Goal: Contribute content: Add original content to the website for others to see

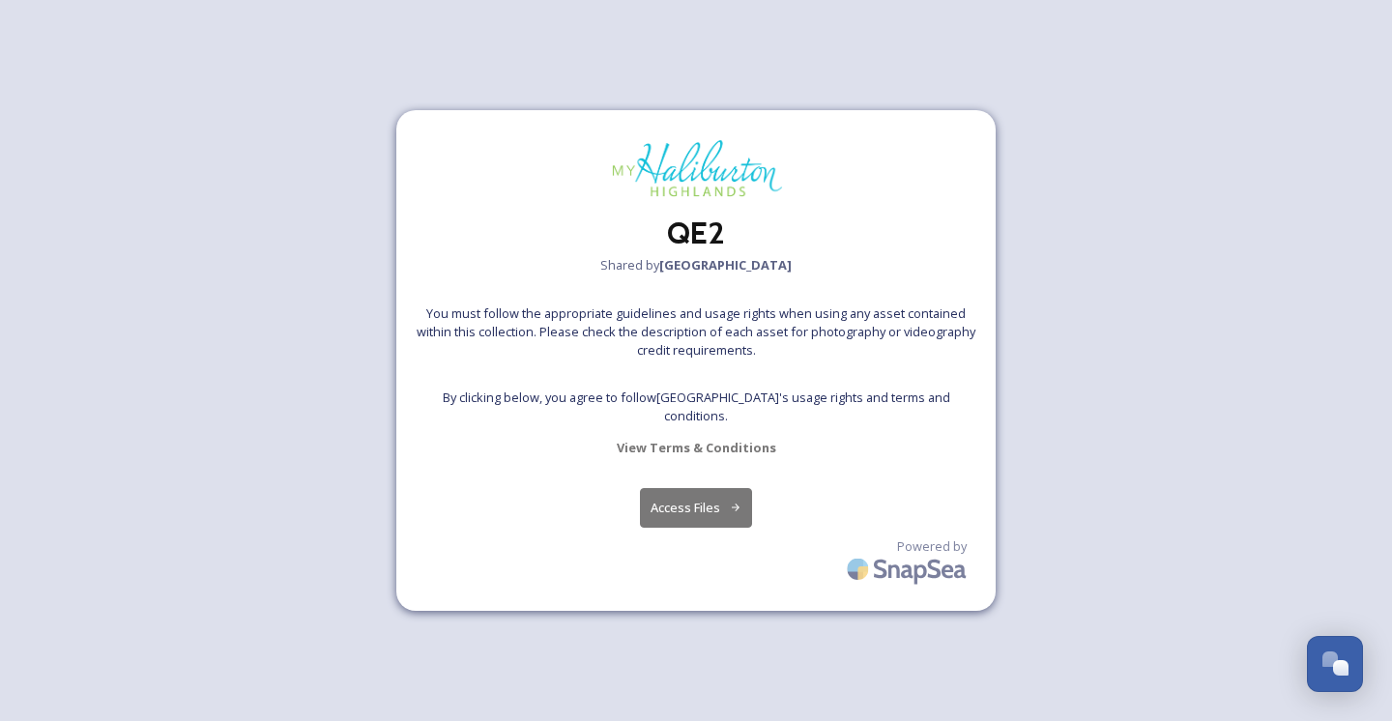
click at [673, 495] on button "Access Files" at bounding box center [696, 508] width 113 height 40
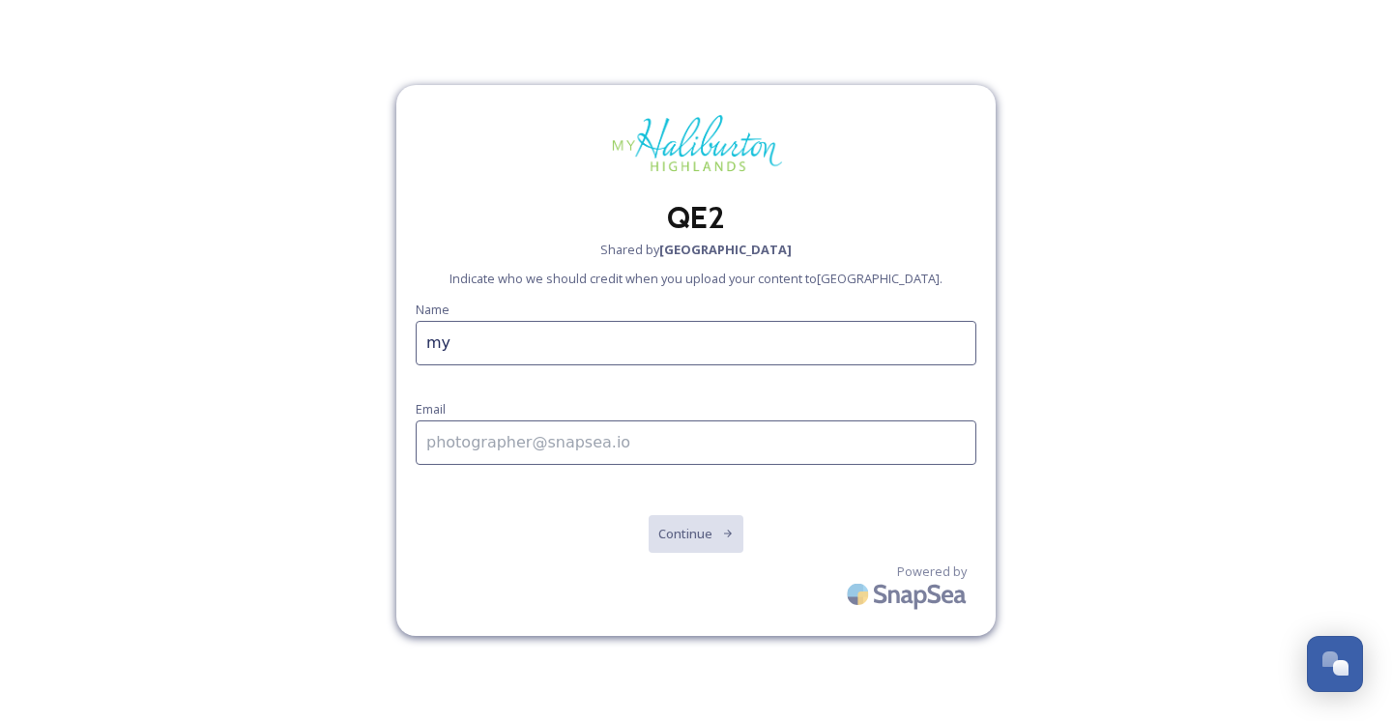
type input "m"
type input "l"
drag, startPoint x: 669, startPoint y: 341, endPoint x: 409, endPoint y: 294, distance: 264.3
click at [409, 294] on div "QE2 Shared by [PERSON_NAME] Highlands Indicate who we should credit when you up…" at bounding box center [695, 360] width 599 height 551
type input "[PERSON_NAME]"
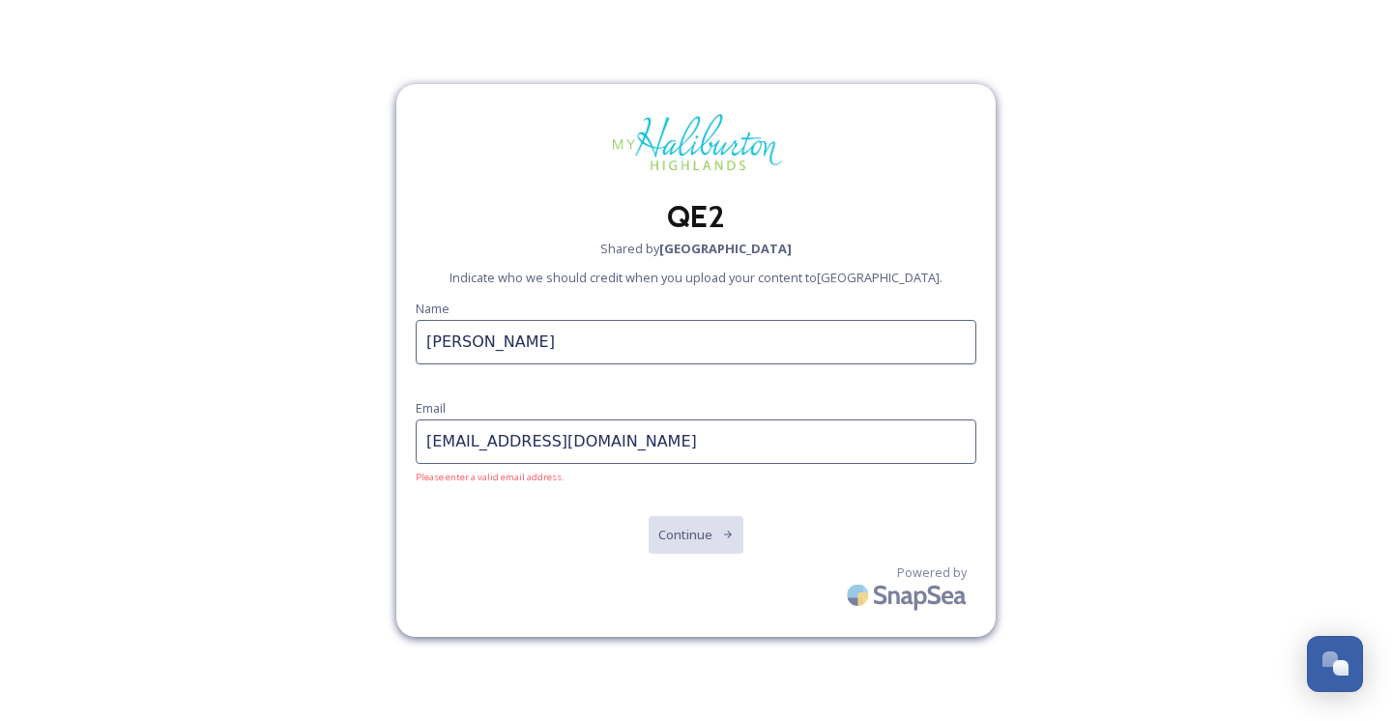
type input "[EMAIL_ADDRESS][DOMAIN_NAME]"
click at [715, 535] on button "Continue" at bounding box center [697, 534] width 98 height 40
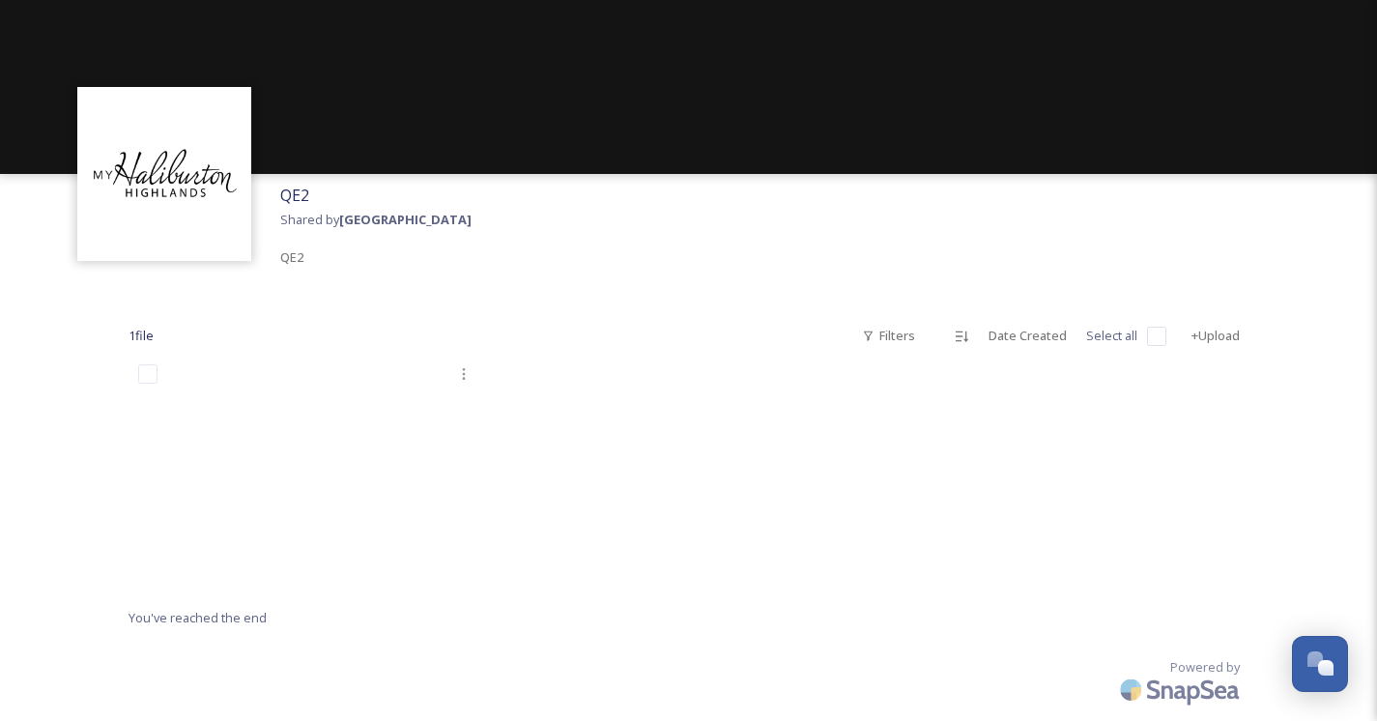
scroll to position [10, 0]
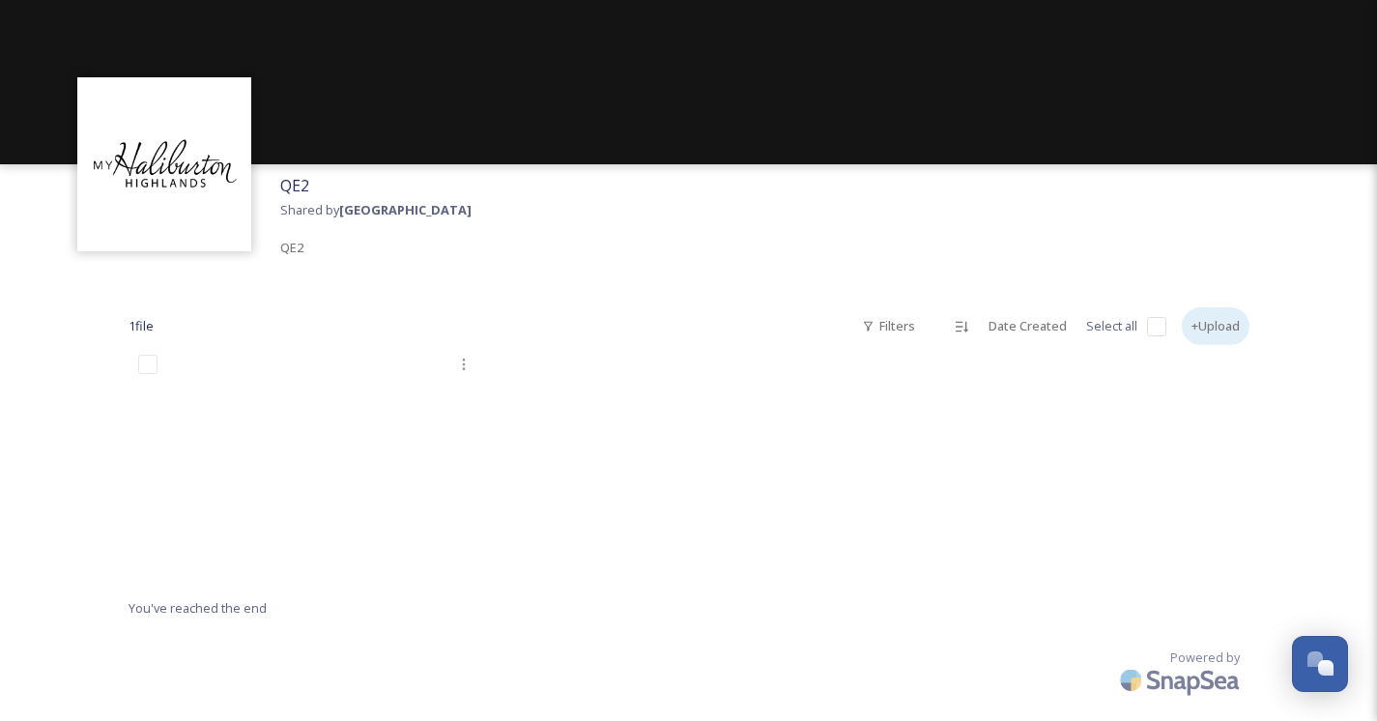
click at [1210, 327] on div "+Upload" at bounding box center [1216, 326] width 68 height 38
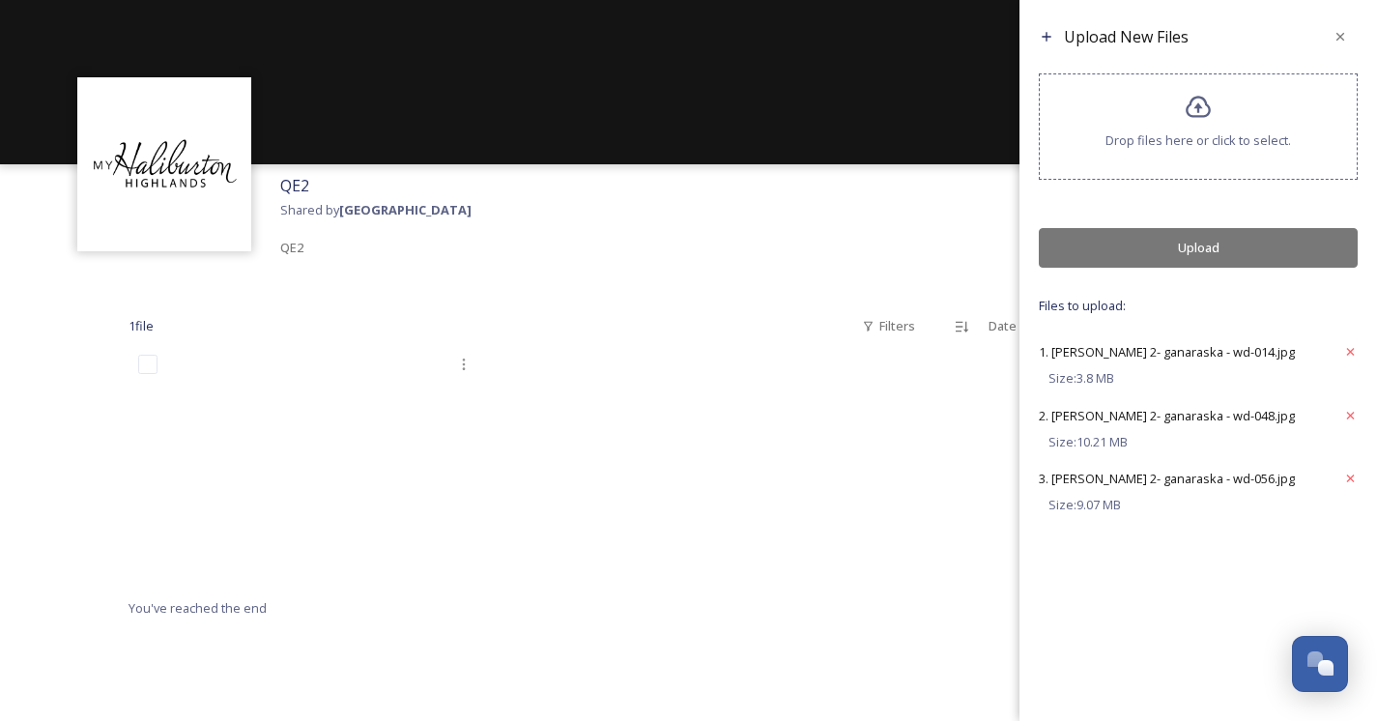
click at [1139, 139] on div "Drop files here or click to select." at bounding box center [1198, 126] width 319 height 106
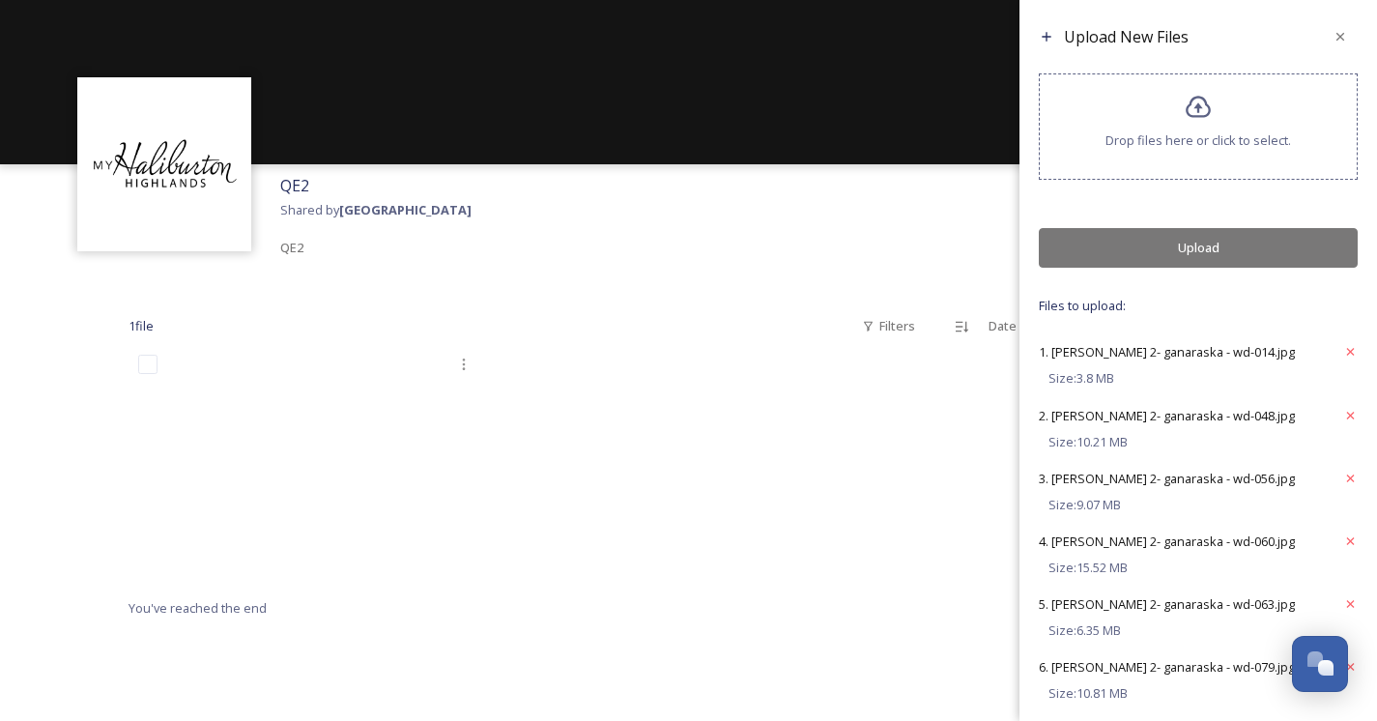
click at [1115, 109] on div "Drop files here or click to select." at bounding box center [1198, 126] width 319 height 106
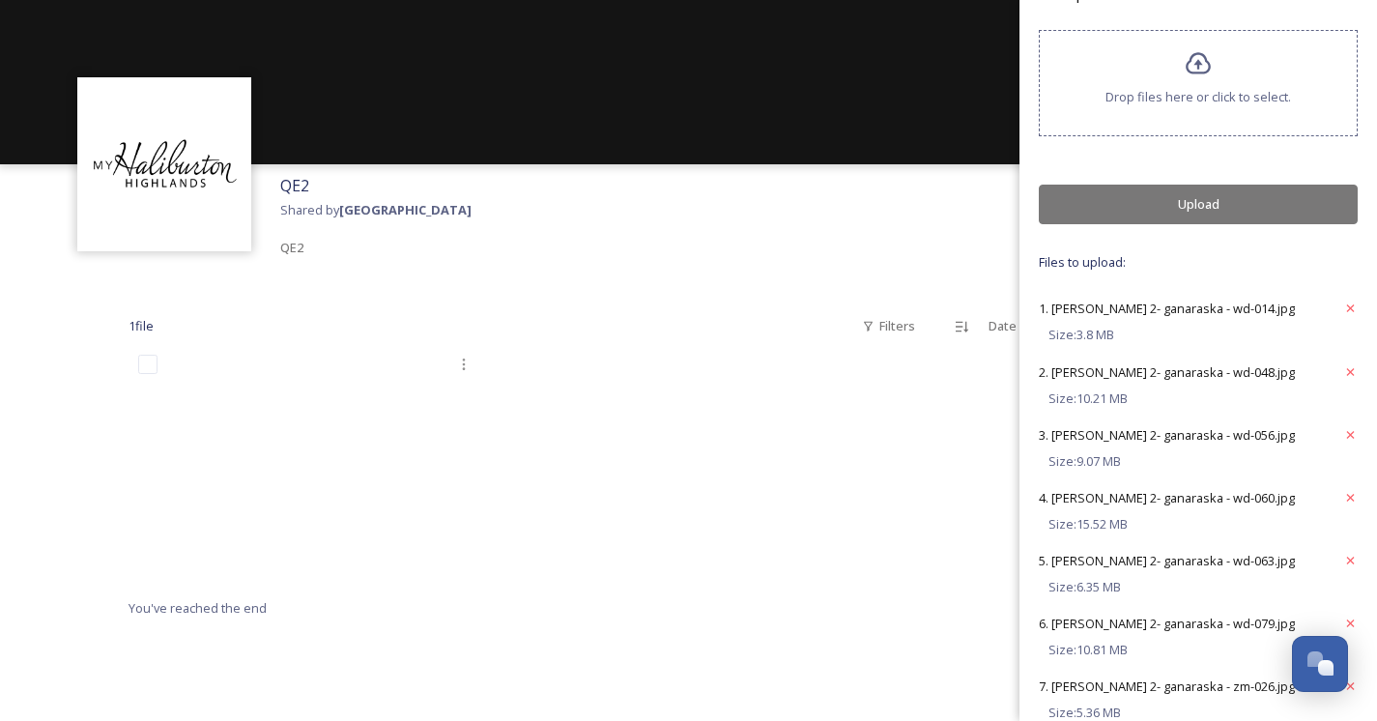
scroll to position [74, 0]
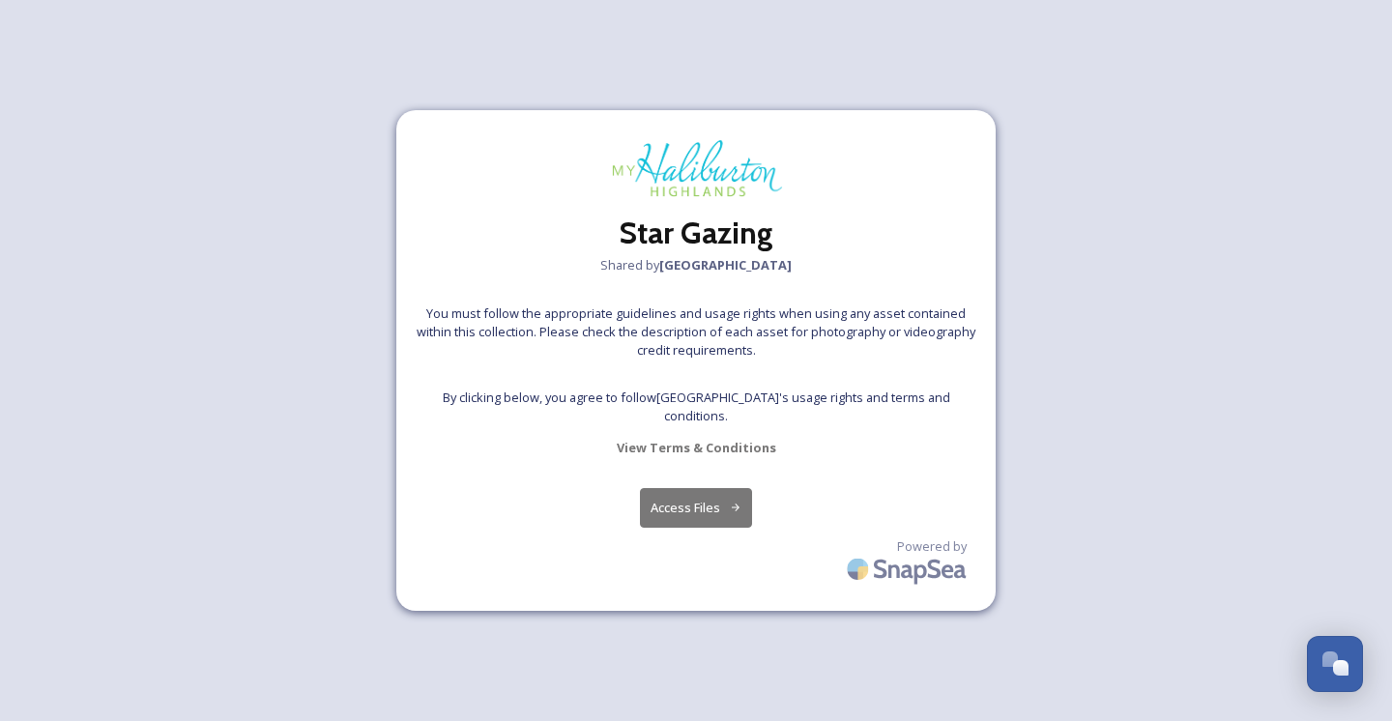
click at [707, 496] on button "Access Files" at bounding box center [696, 508] width 113 height 40
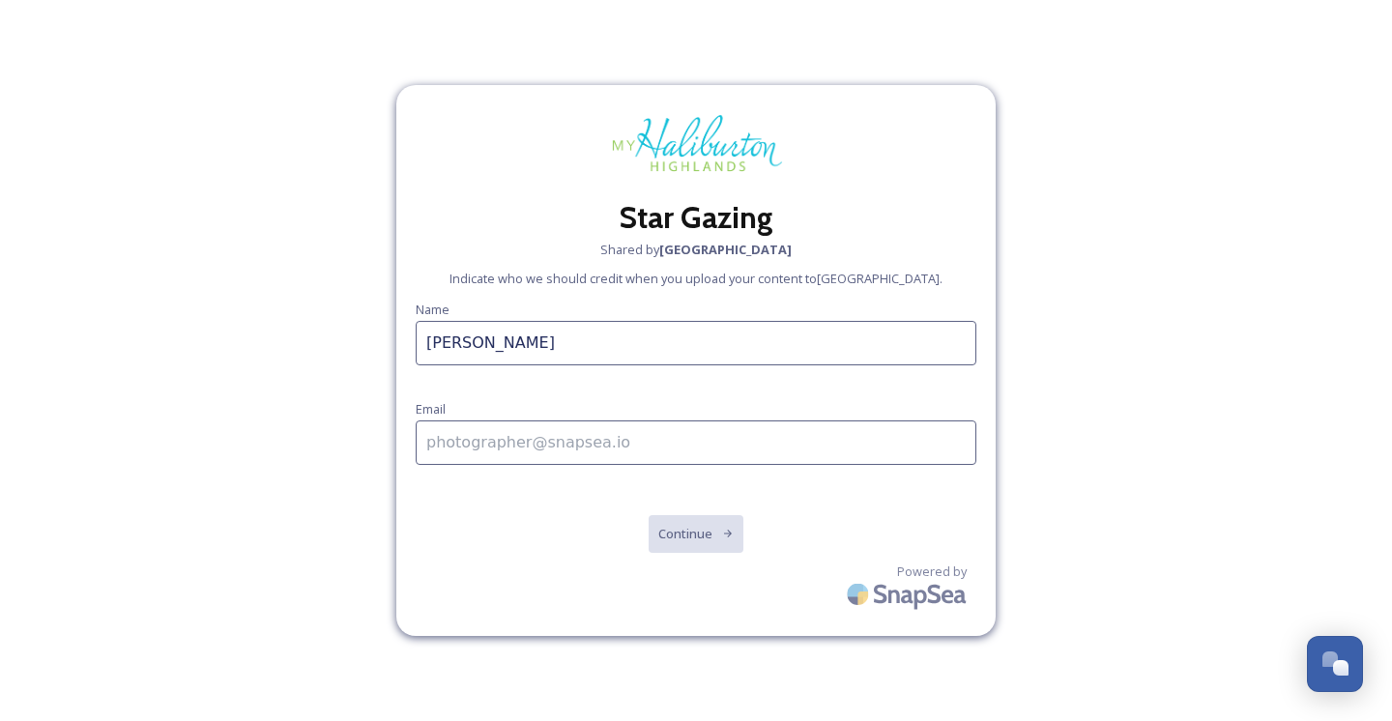
type input "[PERSON_NAME]"
type input "[EMAIL_ADDRESS][DOMAIN_NAME]"
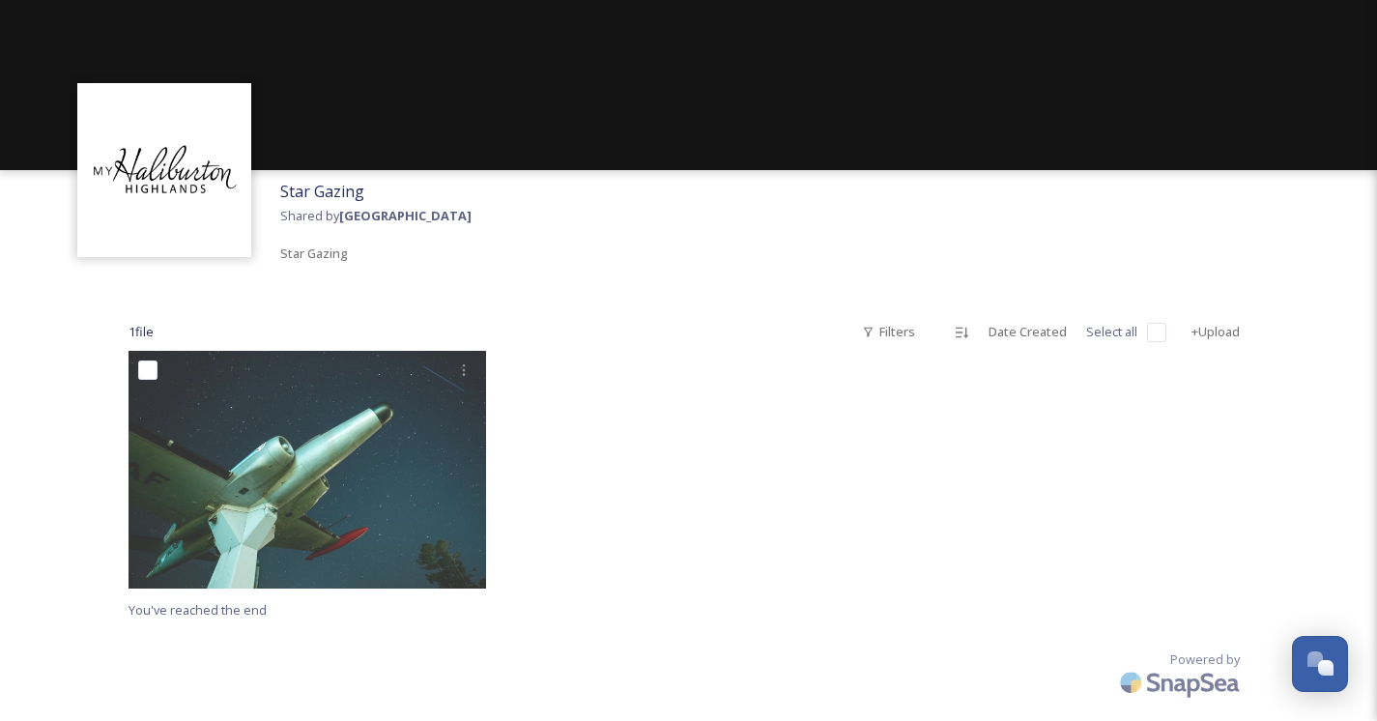
scroll to position [6, 0]
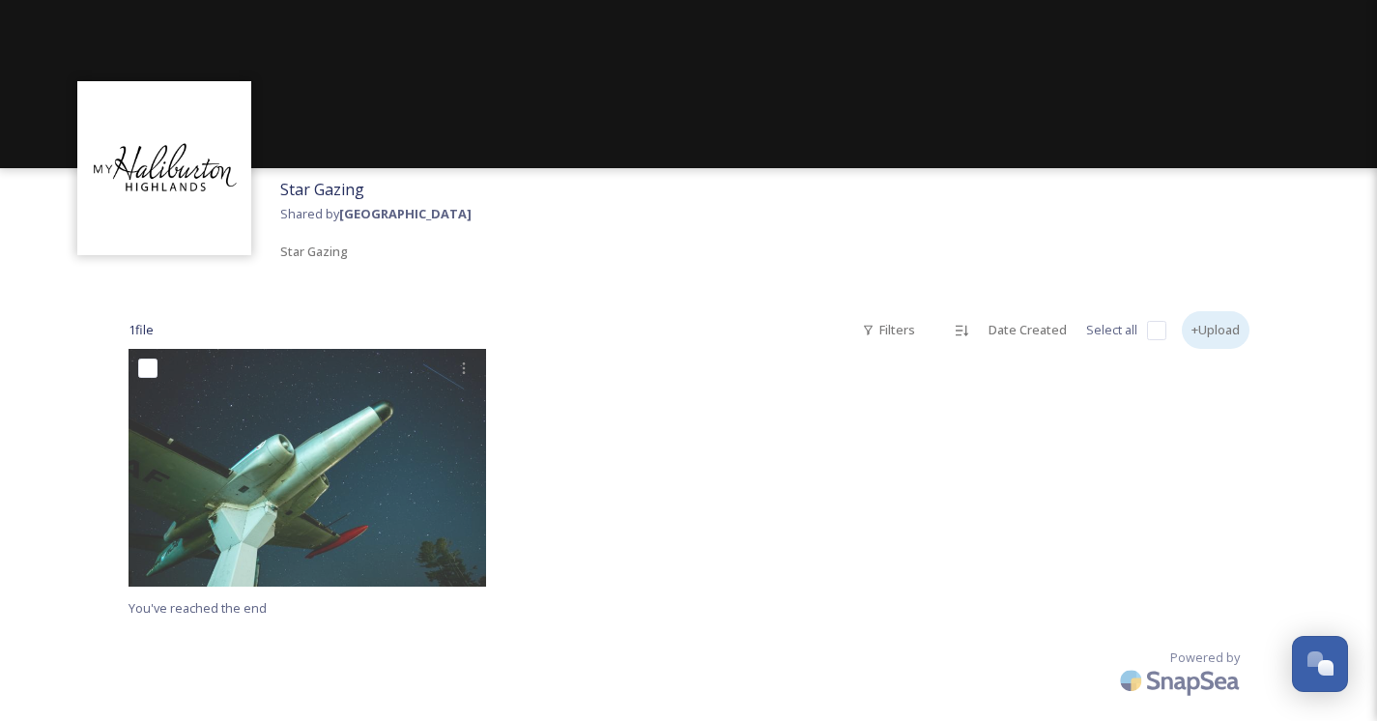
click at [1227, 335] on div "+Upload" at bounding box center [1216, 330] width 68 height 38
